Goal: Transaction & Acquisition: Obtain resource

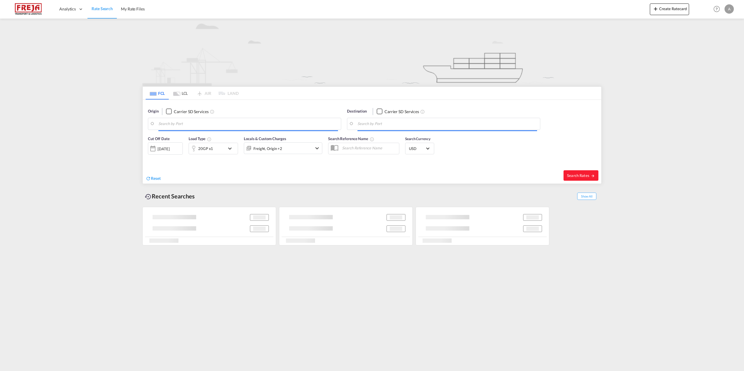
type input "[GEOGRAPHIC_DATA], DKFRC"
type input "Xiamen, CNXMN"
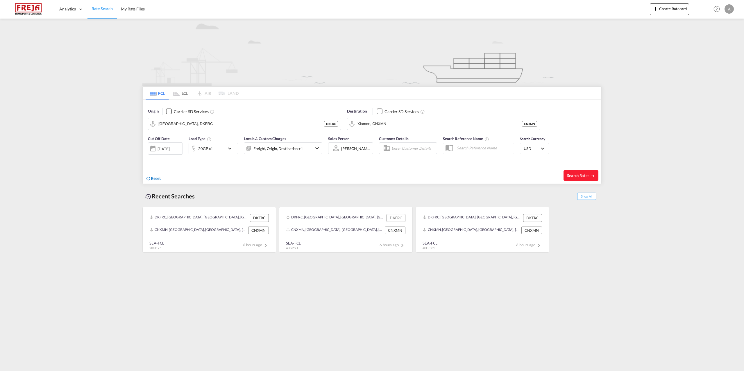
click at [151, 179] on span "Reset" at bounding box center [156, 178] width 10 height 5
click at [190, 125] on body "Analytics Reports Dashboard Rate Search My Rate Files Analytics" at bounding box center [372, 185] width 744 height 371
click at [173, 139] on div "Aarhus [GEOGRAPHIC_DATA] DKAAR" at bounding box center [203, 139] width 110 height 17
type input "[GEOGRAPHIC_DATA], [GEOGRAPHIC_DATA]"
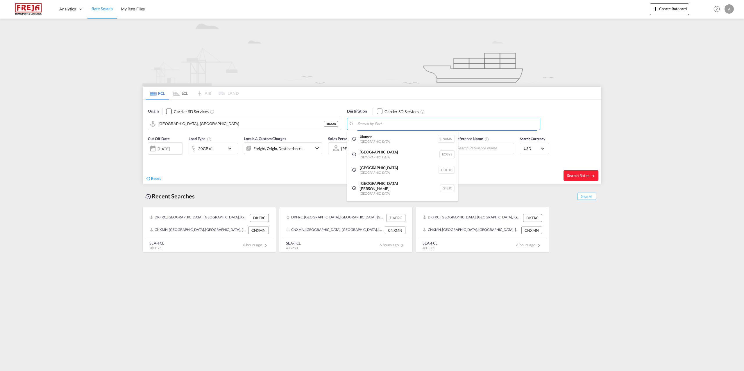
click at [398, 123] on body "Analytics Reports Dashboard Rate Search My Rate Files Analytics" at bounding box center [372, 185] width 744 height 371
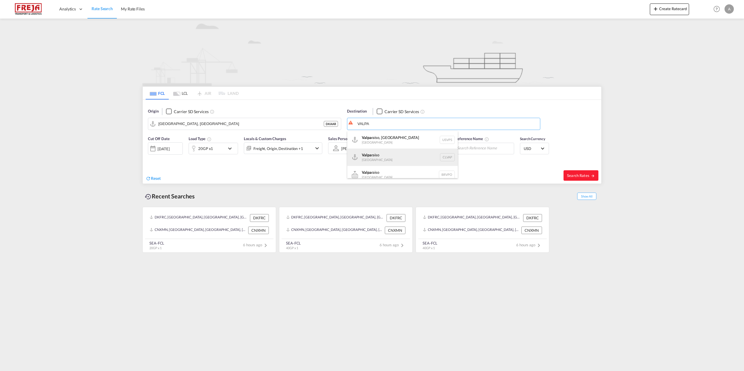
click at [363, 156] on div "Valpa raiso [GEOGRAPHIC_DATA] CLVAP" at bounding box center [402, 157] width 110 height 17
type input "Valparaiso, CLVAP"
click at [227, 147] on md-icon "icon-chevron-down" at bounding box center [231, 148] width 10 height 7
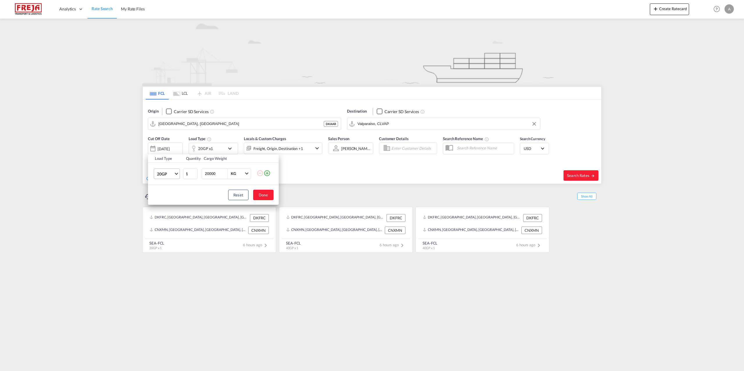
click at [176, 173] on span "Choose: \a20GP" at bounding box center [176, 173] width 3 height 3
click at [170, 201] on md-option "40HR" at bounding box center [172, 200] width 40 height 14
click at [177, 174] on span "Choose: \a40HR" at bounding box center [176, 173] width 3 height 3
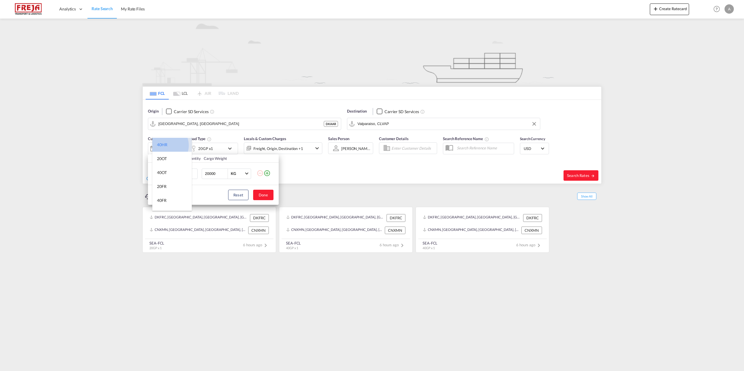
click at [166, 146] on div "40HR" at bounding box center [162, 145] width 10 height 6
drag, startPoint x: 219, startPoint y: 173, endPoint x: 152, endPoint y: 175, distance: 66.9
click at [152, 175] on tr "40HR 1 20000 KG KG" at bounding box center [213, 174] width 131 height 22
type input "27500"
click at [256, 199] on button "Done" at bounding box center [263, 195] width 20 height 10
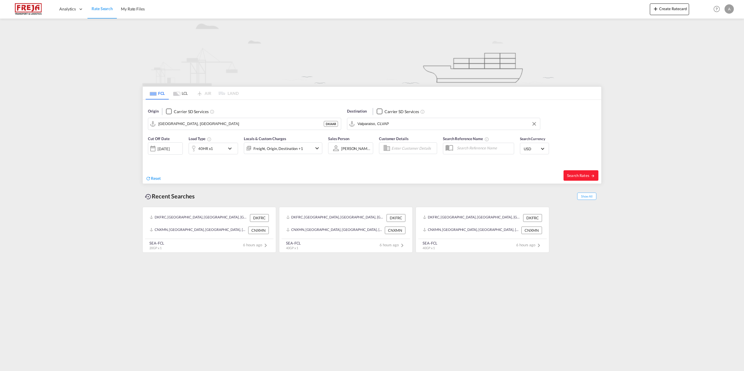
click at [541, 148] on span "Select Currency: $ USDUnited States Dollar" at bounding box center [542, 148] width 3 height 3
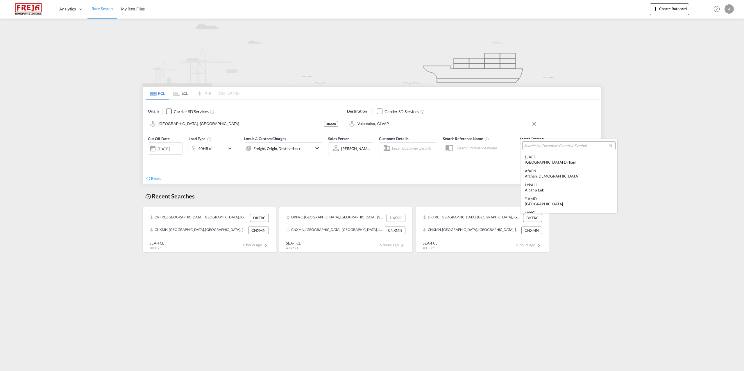
scroll to position [2005, 0]
type md-option "USD"
click at [549, 146] on input "search" at bounding box center [566, 145] width 85 height 5
type input "EUR"
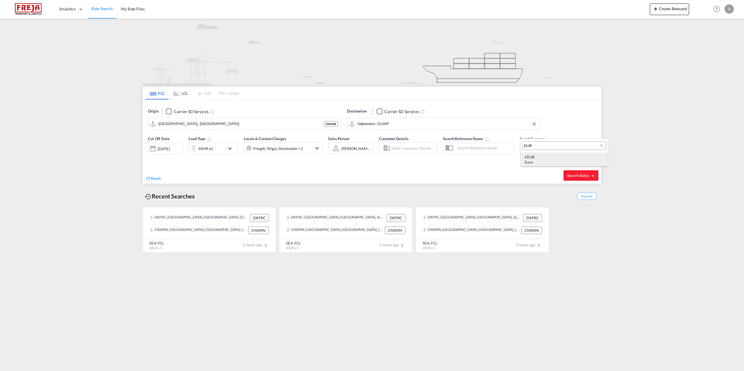
click at [529, 159] on div "€ EUR Euro" at bounding box center [564, 160] width 78 height 10
click at [581, 175] on span "Search Rates" at bounding box center [581, 175] width 28 height 5
type input "DKAAR to CLVAP / [DATE]"
